Goal: Transaction & Acquisition: Book appointment/travel/reservation

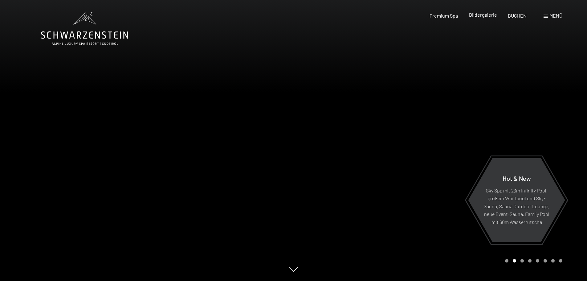
click at [486, 18] on div "Bildergalerie" at bounding box center [483, 14] width 28 height 7
click at [519, 15] on span "BUCHEN" at bounding box center [517, 15] width 19 height 6
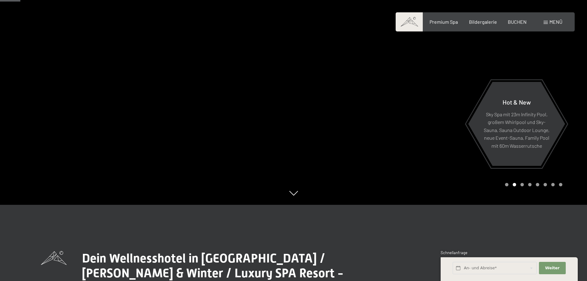
scroll to position [123, 0]
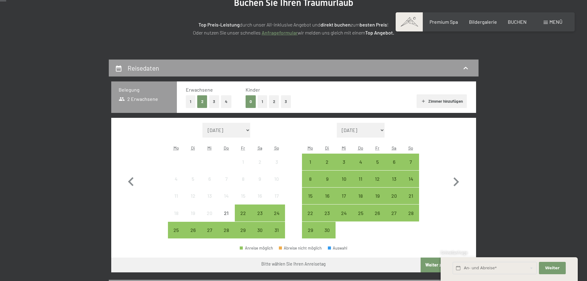
scroll to position [123, 0]
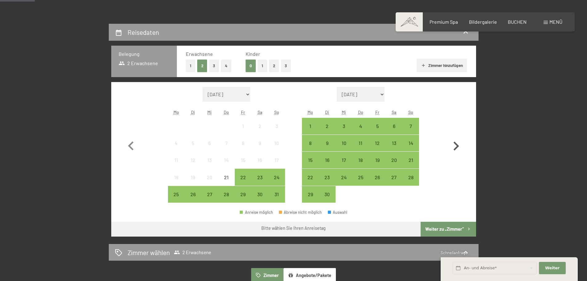
click at [455, 146] on icon "button" at bounding box center [456, 146] width 18 height 18
select select "2025-09-01"
select select "2025-10-01"
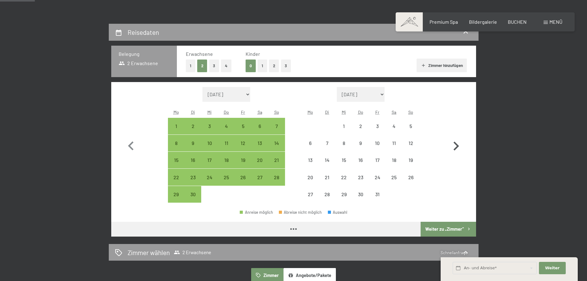
click at [455, 146] on icon "button" at bounding box center [456, 146] width 18 height 18
select select "2025-10-01"
select select "2025-11-01"
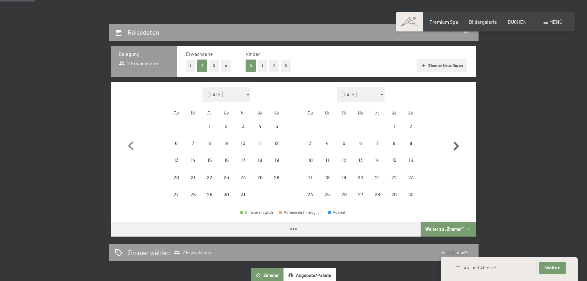
select select "2025-10-01"
select select "2025-11-01"
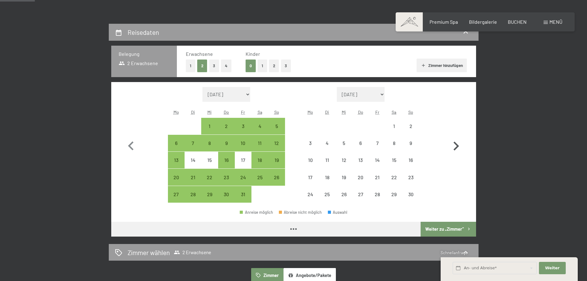
click at [455, 146] on icon "button" at bounding box center [456, 146] width 18 height 18
select select "2025-11-01"
select select "2025-12-01"
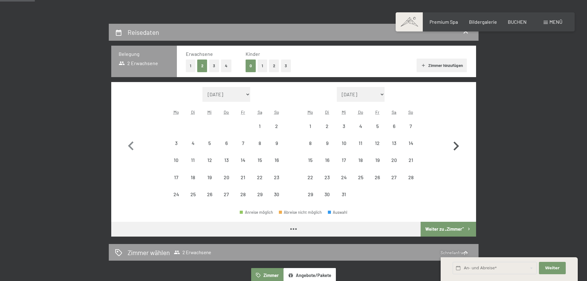
click at [455, 146] on icon "button" at bounding box center [456, 146] width 18 height 18
select select "2025-12-01"
select select "2026-01-01"
click at [455, 146] on icon "button" at bounding box center [456, 146] width 18 height 18
select select "2026-01-01"
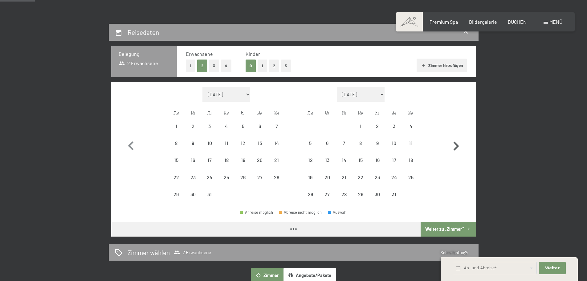
select select "2026-02-01"
select select "2026-01-01"
select select "2026-02-01"
click at [455, 146] on icon "button" at bounding box center [456, 146] width 18 height 18
select select "2026-02-01"
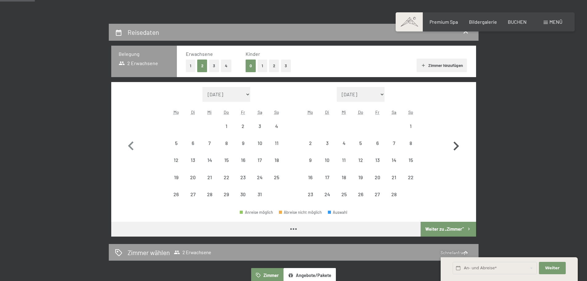
select select "2026-03-01"
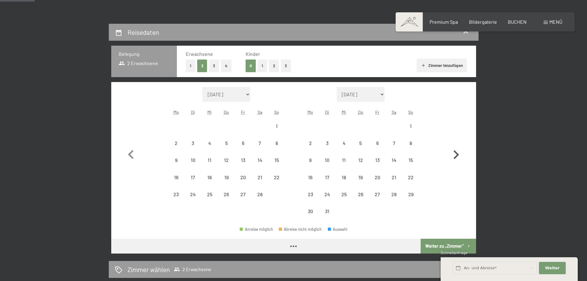
click at [455, 146] on icon "button" at bounding box center [456, 155] width 18 height 18
select select "2026-04-01"
select select "2026-05-01"
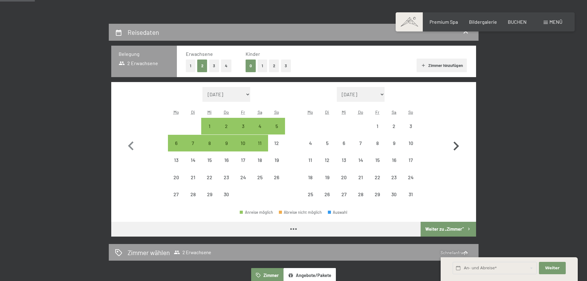
click at [455, 146] on icon "button" at bounding box center [456, 146] width 18 height 18
select select "2026-05-01"
select select "2026-06-01"
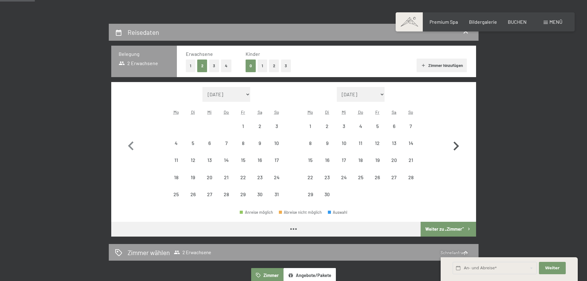
click at [455, 146] on icon "button" at bounding box center [456, 146] width 18 height 18
select select "2026-06-01"
select select "2026-07-01"
select select "2026-06-01"
select select "2026-07-01"
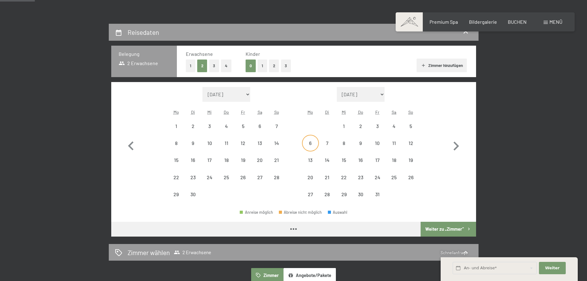
select select "2026-06-01"
select select "2026-07-01"
click at [311, 144] on div "6" at bounding box center [309, 147] width 15 height 15
select select "2026-06-01"
select select "2026-07-01"
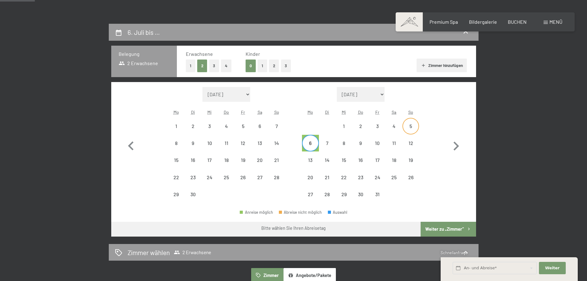
click at [411, 127] on div "5" at bounding box center [410, 131] width 15 height 15
select select "2026-06-01"
select select "2026-07-01"
click at [410, 143] on div "12" at bounding box center [410, 147] width 15 height 15
select select "2026-06-01"
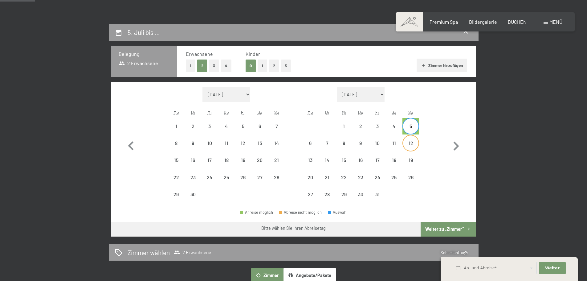
select select "2026-07-01"
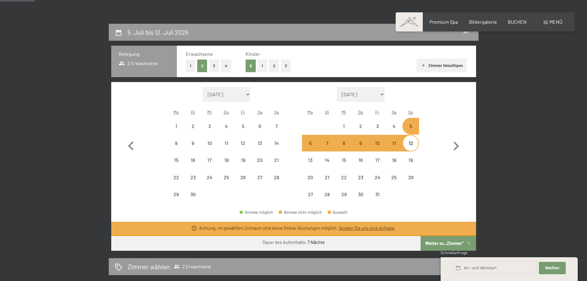
click at [278, 161] on span "Einwilligung Marketing*" at bounding box center [259, 158] width 51 height 6
click at [231, 161] on input "Einwilligung Marketing*" at bounding box center [228, 158] width 6 height 6
checkbox input "false"
click at [416, 147] on div "12" at bounding box center [410, 147] width 15 height 15
select select "2026-06-01"
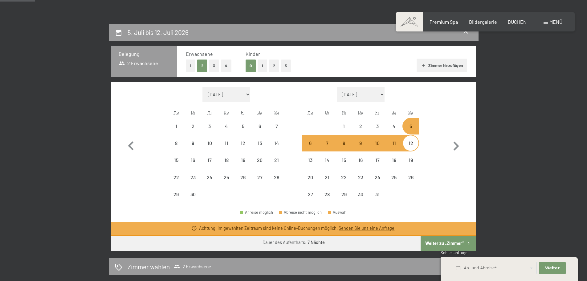
select select "2026-07-01"
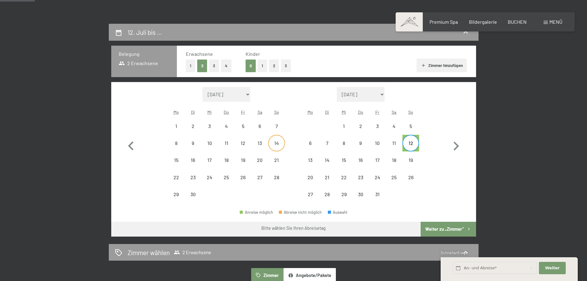
click at [279, 145] on div "14" at bounding box center [276, 147] width 15 height 15
select select "2026-06-01"
select select "2026-07-01"
click at [275, 159] on span "Einwilligung Marketing*" at bounding box center [259, 158] width 51 height 6
click at [231, 159] on input "Einwilligung Marketing*" at bounding box center [228, 158] width 6 height 6
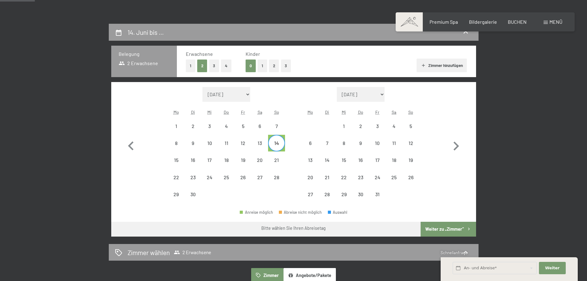
click at [277, 160] on span "Einwilligung Marketing*" at bounding box center [259, 158] width 51 height 6
click at [231, 160] on input "Einwilligung Marketing*" at bounding box center [228, 158] width 6 height 6
click at [277, 160] on span "Einwilligung Marketing*" at bounding box center [259, 158] width 51 height 6
click at [231, 160] on input "Einwilligung Marketing*" at bounding box center [228, 158] width 6 height 6
checkbox input "false"
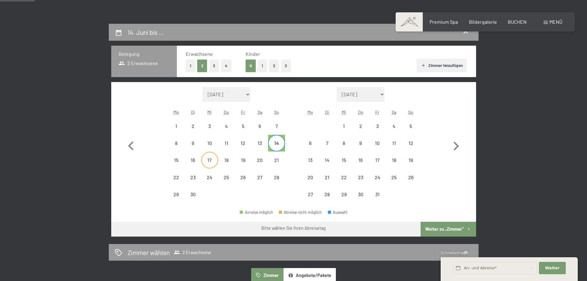
click at [211, 162] on div "17" at bounding box center [209, 164] width 15 height 15
select select "2026-06-01"
select select "2026-07-01"
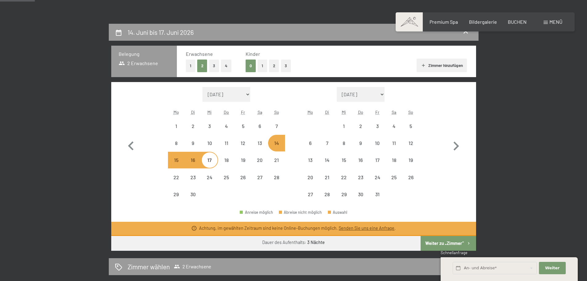
click at [275, 160] on span "Einwilligung Marketing*" at bounding box center [259, 158] width 51 height 6
click at [231, 160] on input "Einwilligung Marketing*" at bounding box center [228, 158] width 6 height 6
checkbox input "false"
click at [275, 144] on div "14" at bounding box center [276, 147] width 15 height 15
select select "2026-06-01"
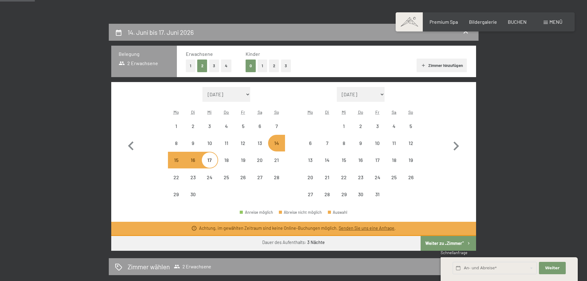
select select "2026-07-01"
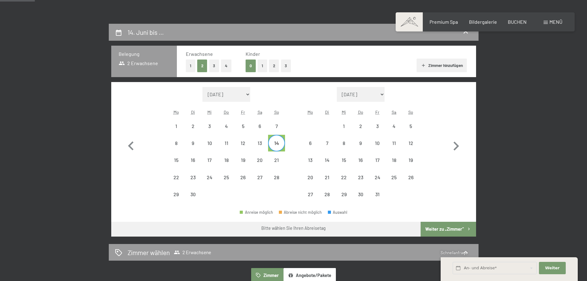
click at [277, 144] on div "14" at bounding box center [276, 147] width 15 height 15
select select "2026-06-01"
select select "2026-07-01"
click at [277, 144] on div "14" at bounding box center [276, 147] width 15 height 15
select select "2026-06-01"
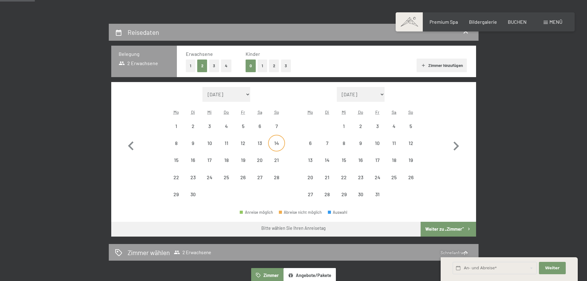
select select "2026-07-01"
click at [276, 160] on span "Einwilligung Marketing*" at bounding box center [259, 158] width 51 height 6
click at [231, 160] on input "Einwilligung Marketing*" at bounding box center [228, 158] width 6 height 6
click at [278, 161] on span "Einwilligung Marketing*" at bounding box center [259, 158] width 51 height 6
click at [231, 161] on input "Einwilligung Marketing*" at bounding box center [228, 158] width 6 height 6
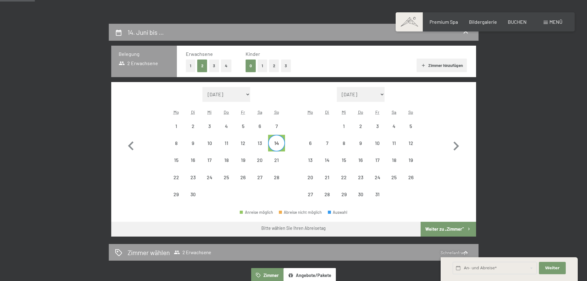
click at [275, 160] on span "Einwilligung Marketing*" at bounding box center [259, 158] width 51 height 6
click at [231, 160] on input "Einwilligung Marketing*" at bounding box center [228, 158] width 6 height 6
checkbox input "false"
click at [431, 226] on button "Weiter zu „Zimmer“" at bounding box center [447, 228] width 55 height 15
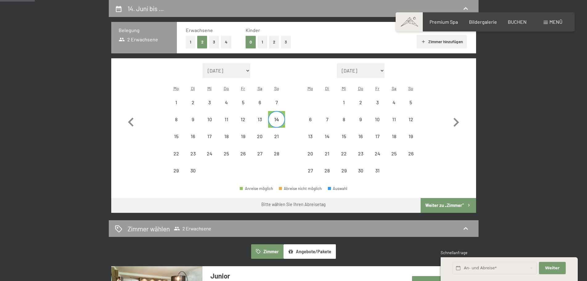
select select "2026-06-01"
select select "2026-07-01"
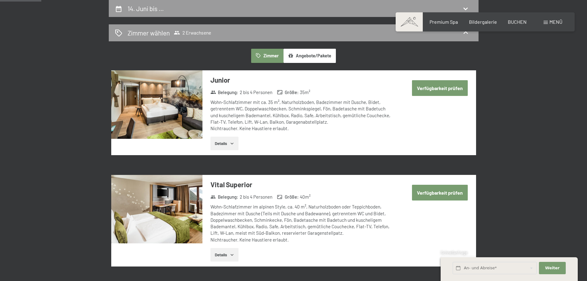
click at [432, 89] on button "Verfügbarkeit prüfen" at bounding box center [440, 88] width 56 height 16
select select "2026-06-01"
select select "2026-07-01"
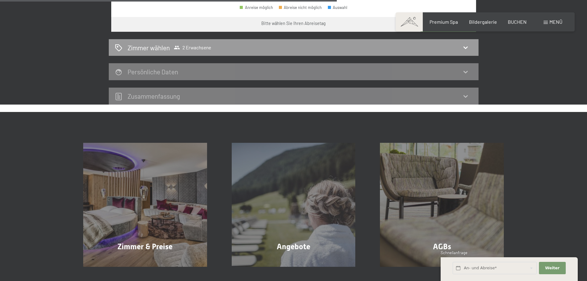
scroll to position [332, 0]
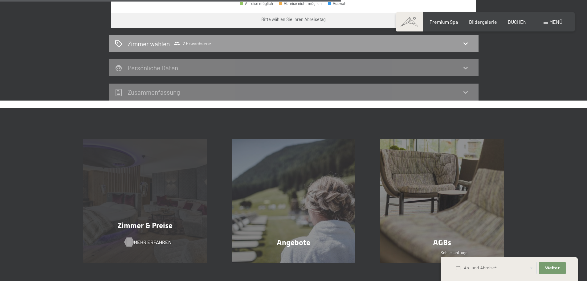
click at [144, 240] on span "Mehr erfahren" at bounding box center [153, 241] width 38 height 7
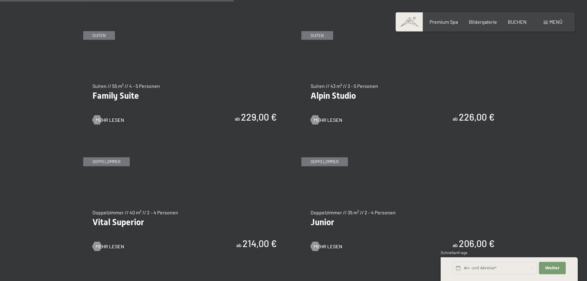
scroll to position [801, 0]
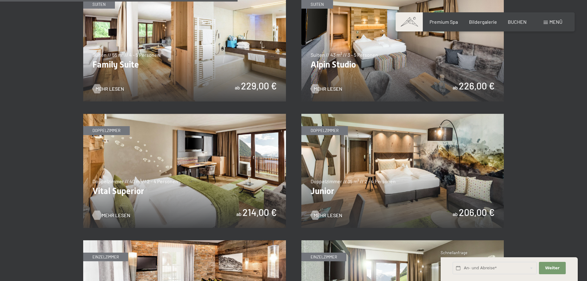
click at [110, 215] on span "Mehr Lesen" at bounding box center [116, 215] width 29 height 7
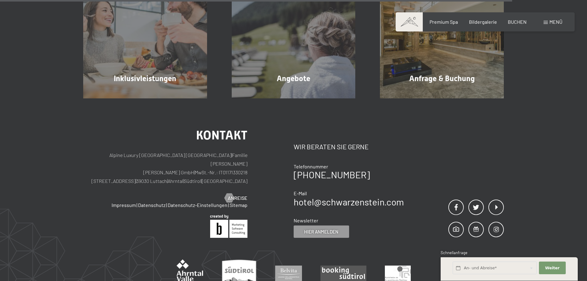
scroll to position [739, 0]
